Goal: Complete application form: Complete application form

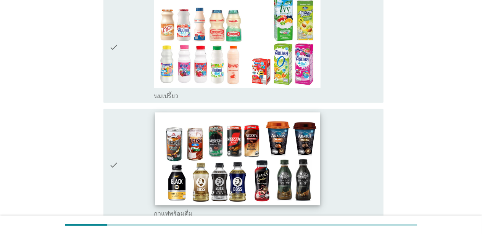
scroll to position [382, 0]
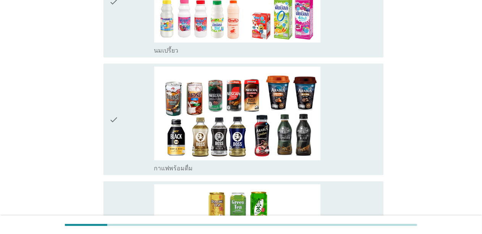
click at [154, 145] on div "check_box กาแฟพร้อมดื่ม" at bounding box center [265, 120] width 223 height 106
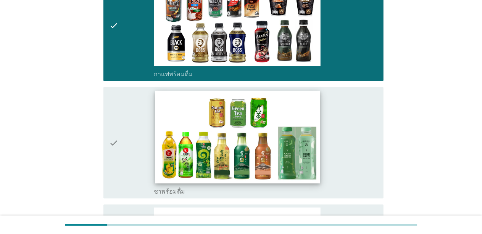
scroll to position [496, 0]
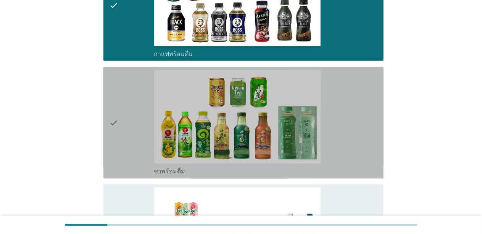
click at [144, 157] on div "check" at bounding box center [132, 123] width 45 height 106
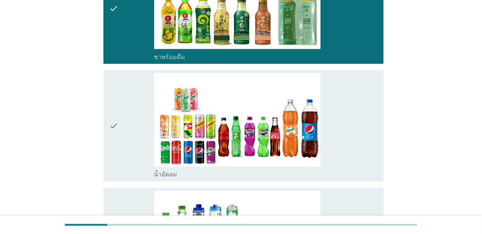
click at [139, 134] on div "check" at bounding box center [132, 126] width 45 height 106
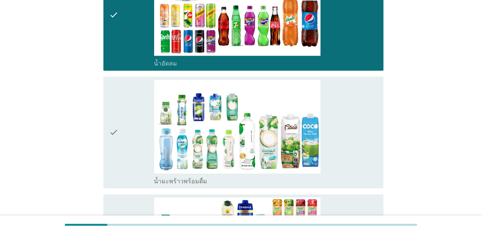
scroll to position [725, 0]
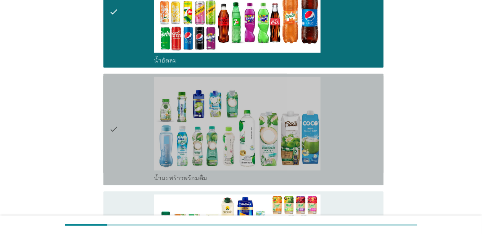
click at [136, 145] on div "check" at bounding box center [132, 130] width 45 height 106
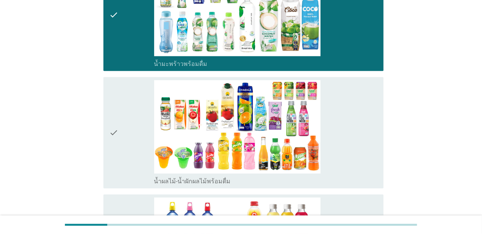
scroll to position [878, 0]
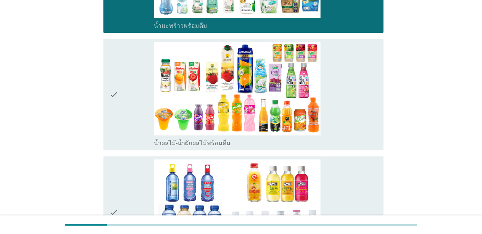
click at [126, 129] on div "check" at bounding box center [132, 95] width 45 height 106
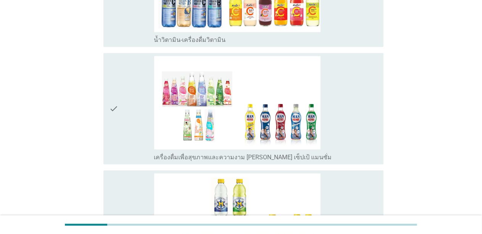
scroll to position [1184, 0]
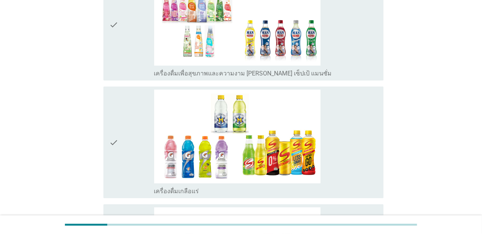
click at [126, 140] on div "check" at bounding box center [132, 143] width 45 height 106
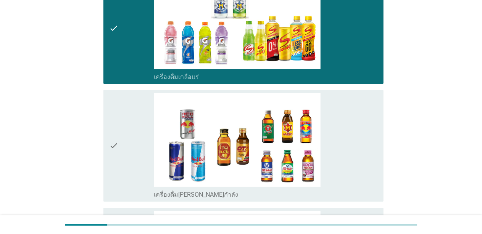
click at [126, 140] on div "check" at bounding box center [132, 146] width 45 height 106
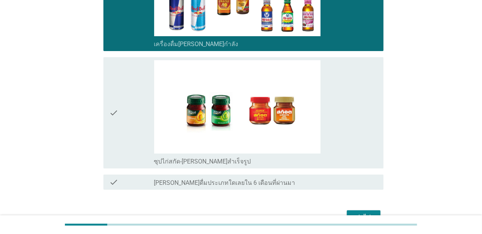
scroll to position [1451, 0]
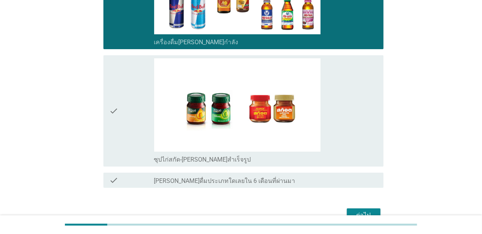
click at [121, 135] on div "check" at bounding box center [132, 111] width 45 height 106
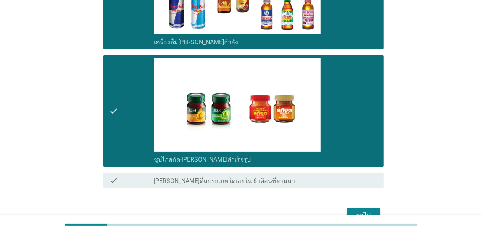
click at [126, 137] on div "check" at bounding box center [132, 111] width 45 height 106
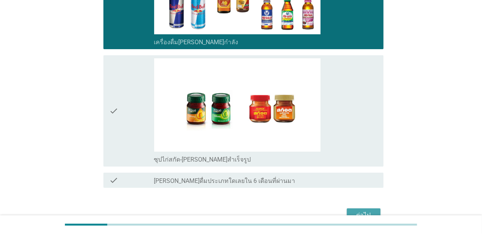
click at [356, 211] on div "ต่อไป" at bounding box center [363, 215] width 21 height 9
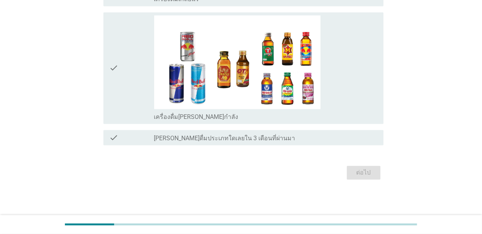
scroll to position [0, 0]
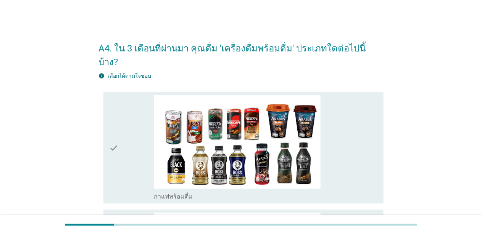
click at [142, 121] on div "check" at bounding box center [132, 148] width 45 height 106
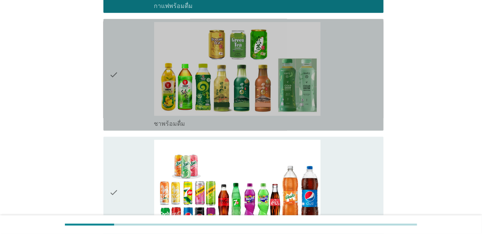
click at [134, 103] on div "check" at bounding box center [132, 75] width 45 height 106
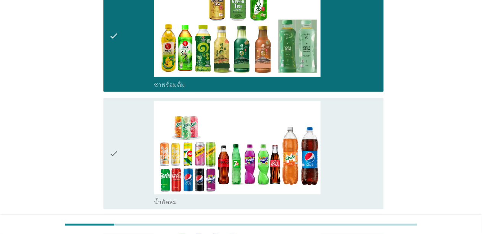
scroll to position [305, 0]
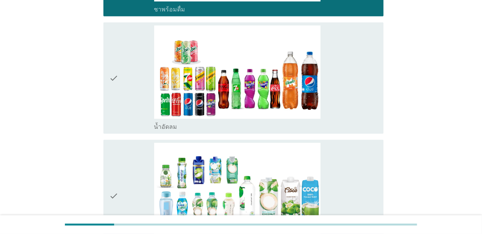
click at [134, 101] on div "check" at bounding box center [132, 79] width 45 height 106
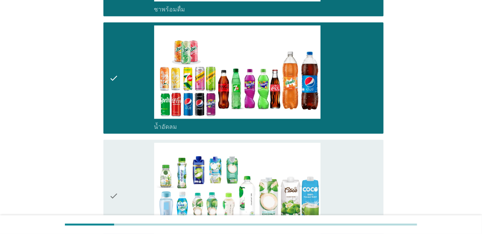
click at [131, 143] on div "check" at bounding box center [132, 196] width 45 height 106
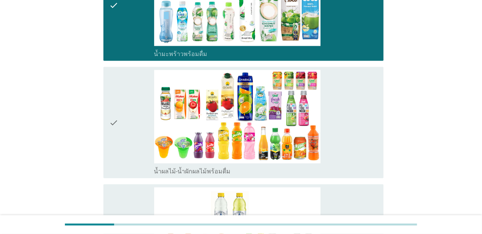
click at [131, 126] on div "check" at bounding box center [132, 123] width 45 height 106
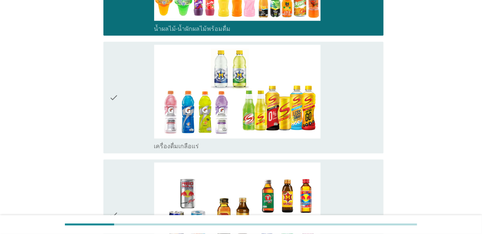
scroll to position [649, 0]
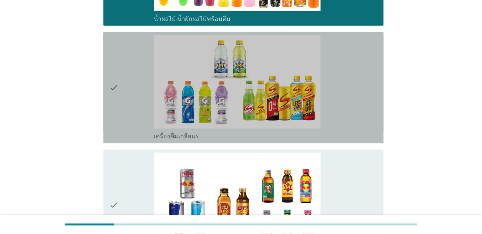
click at [127, 112] on div "check" at bounding box center [132, 88] width 45 height 106
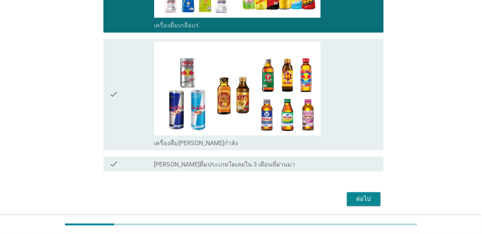
scroll to position [772, 0]
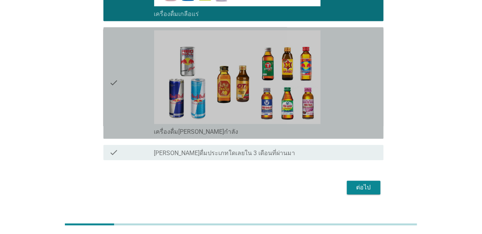
click at [131, 97] on div "check" at bounding box center [132, 83] width 45 height 106
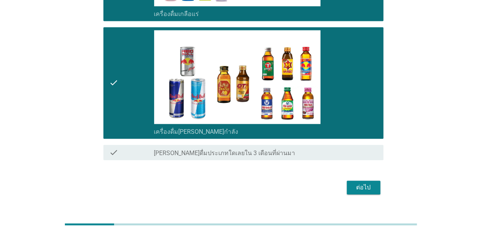
click at [353, 183] on div "ต่อไป" at bounding box center [363, 187] width 21 height 9
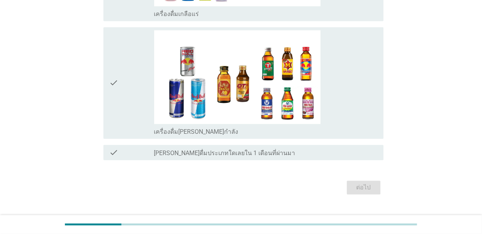
scroll to position [0, 0]
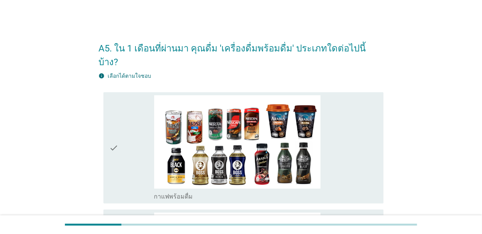
click at [136, 110] on div "check" at bounding box center [132, 148] width 45 height 106
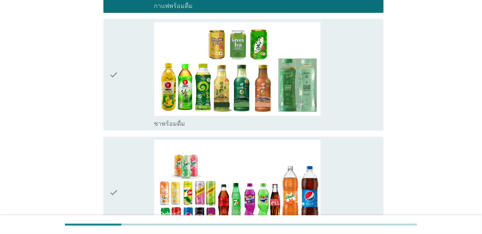
click at [131, 82] on div "check" at bounding box center [132, 75] width 45 height 106
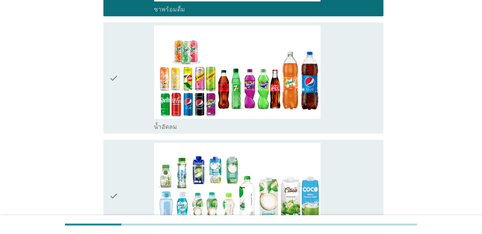
click at [129, 81] on div "check" at bounding box center [132, 79] width 45 height 106
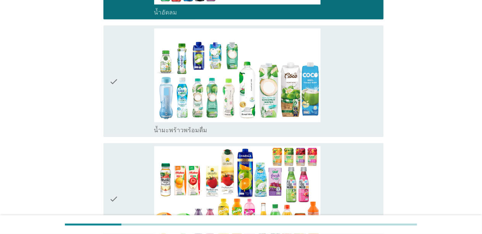
click at [129, 89] on div "check" at bounding box center [132, 82] width 45 height 106
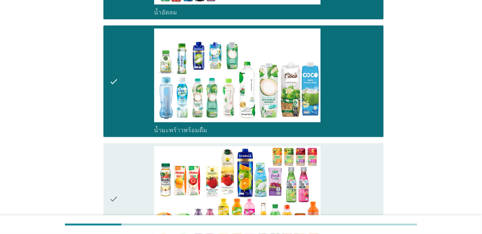
scroll to position [573, 0]
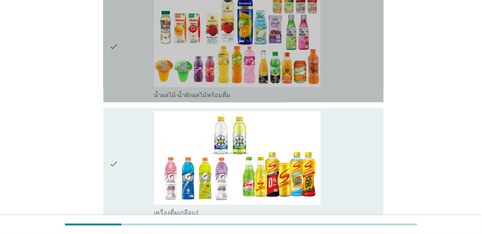
click at [131, 66] on div "check" at bounding box center [132, 47] width 45 height 106
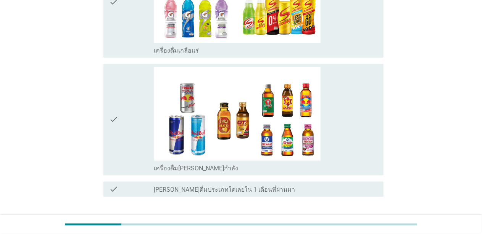
scroll to position [772, 0]
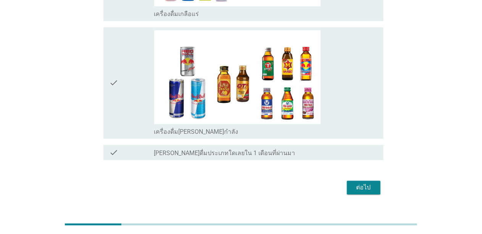
click at [133, 89] on div "check" at bounding box center [132, 83] width 45 height 106
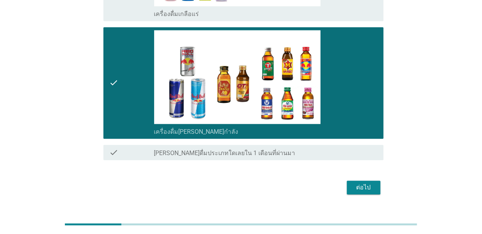
click at [361, 183] on div "ต่อไป" at bounding box center [363, 187] width 21 height 9
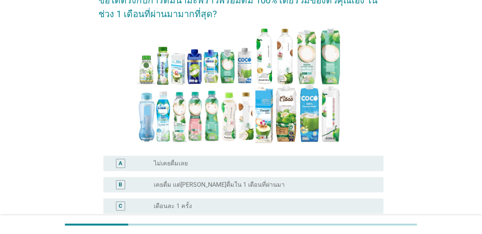
scroll to position [76, 0]
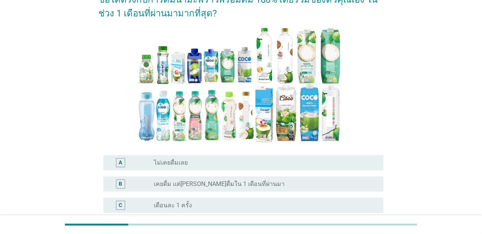
click at [62, 52] on div "A6. จากภาพตัวอย่าง น้ำมะพร้าวพร้อมดื่ม 100% ด้านล่างนี้ ข้อใดตรงกับการดื่มน้ำมะ…" at bounding box center [241, 184] width 446 height 464
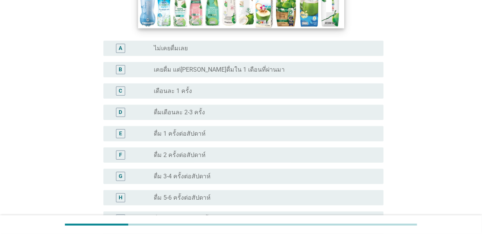
scroll to position [229, 0]
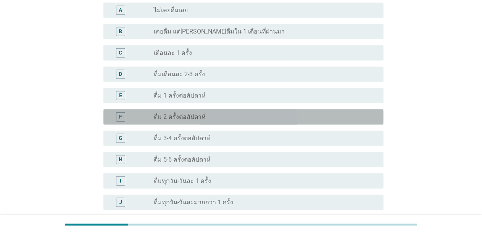
click at [217, 116] on div "radio_button_unchecked ดื่ม 2 ครั้งต่อสัปดาห์" at bounding box center [262, 117] width 217 height 8
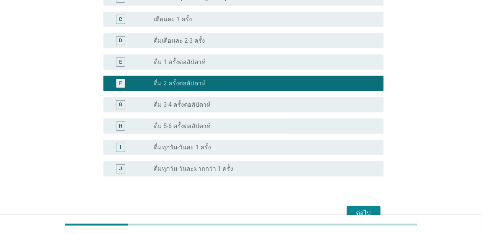
scroll to position [303, 0]
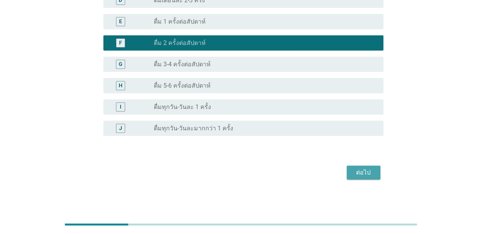
click at [362, 173] on div "ต่อไป" at bounding box center [363, 172] width 21 height 9
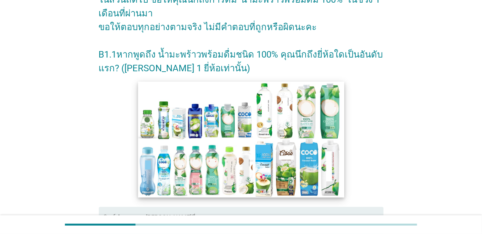
scroll to position [195, 0]
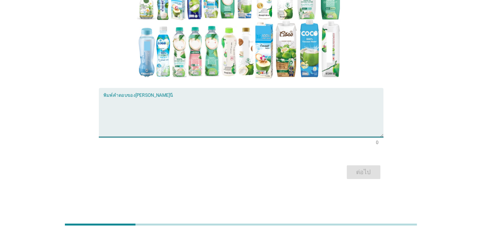
click at [179, 113] on textarea "พิมพ์คำตอบของคุณ ที่นี่" at bounding box center [243, 117] width 280 height 40
type textarea "i"
type textarea "coco max"
click at [354, 170] on div "ต่อไป" at bounding box center [363, 172] width 21 height 9
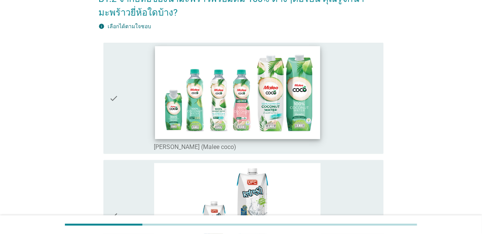
scroll to position [76, 0]
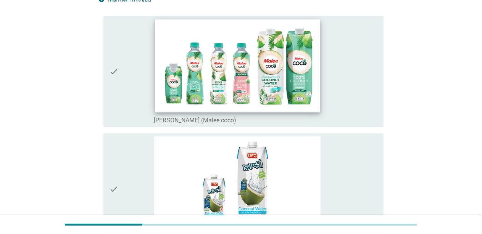
click at [160, 88] on img at bounding box center [237, 65] width 165 height 93
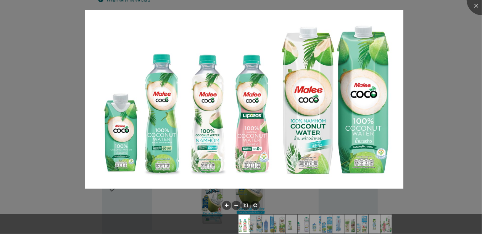
click at [122, 94] on div at bounding box center [241, 117] width 482 height 234
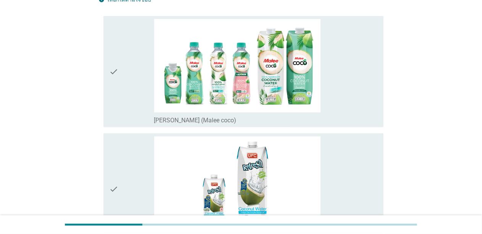
click at [124, 100] on div "check" at bounding box center [132, 72] width 45 height 106
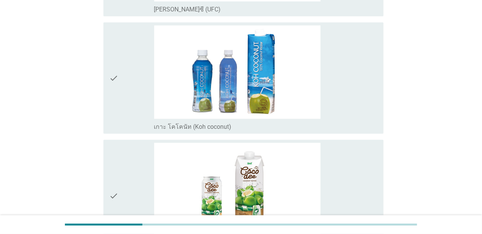
scroll to position [344, 0]
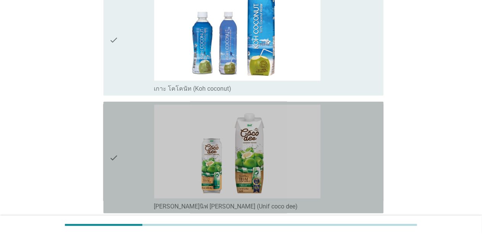
click at [116, 161] on icon "check" at bounding box center [114, 158] width 9 height 106
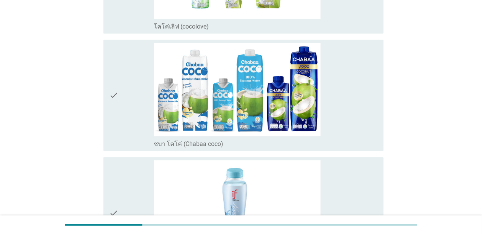
scroll to position [878, 0]
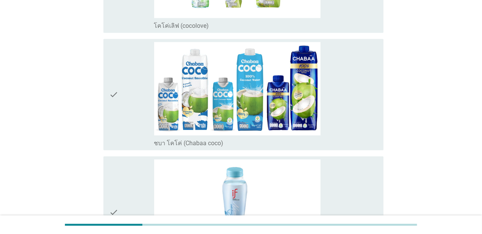
click at [111, 136] on icon "check" at bounding box center [114, 95] width 9 height 106
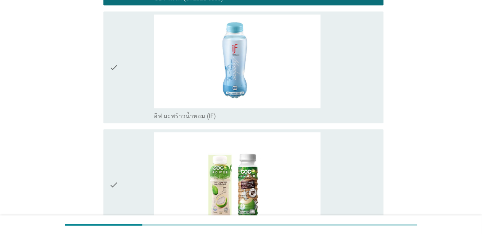
scroll to position [1031, 0]
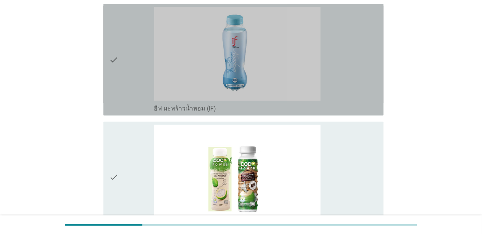
click at [121, 84] on div "check" at bounding box center [132, 60] width 45 height 106
